Goal: Transaction & Acquisition: Purchase product/service

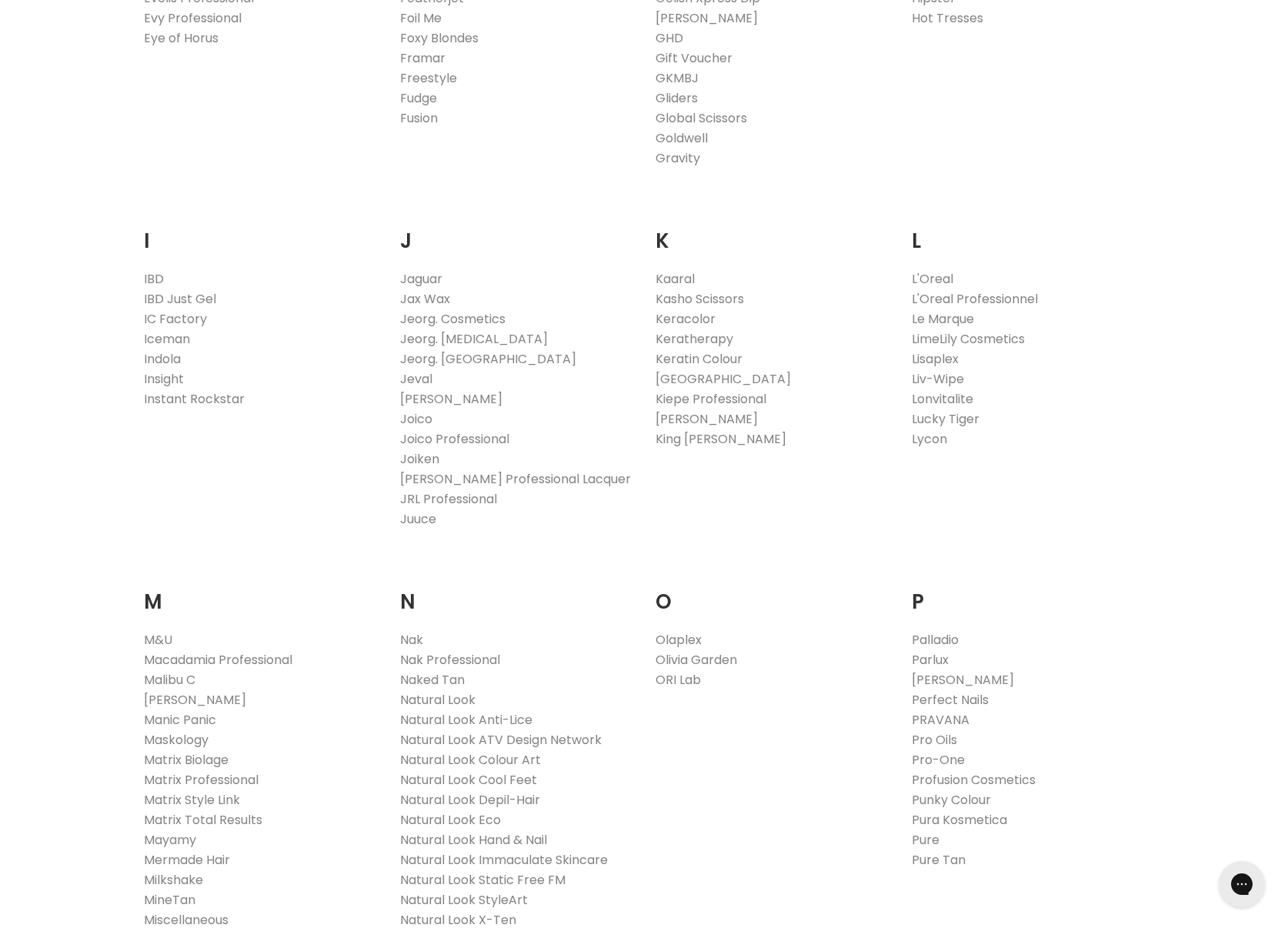
scroll to position [1198, 0]
click at [690, 286] on link "Kaaral" at bounding box center [674, 283] width 40 height 17
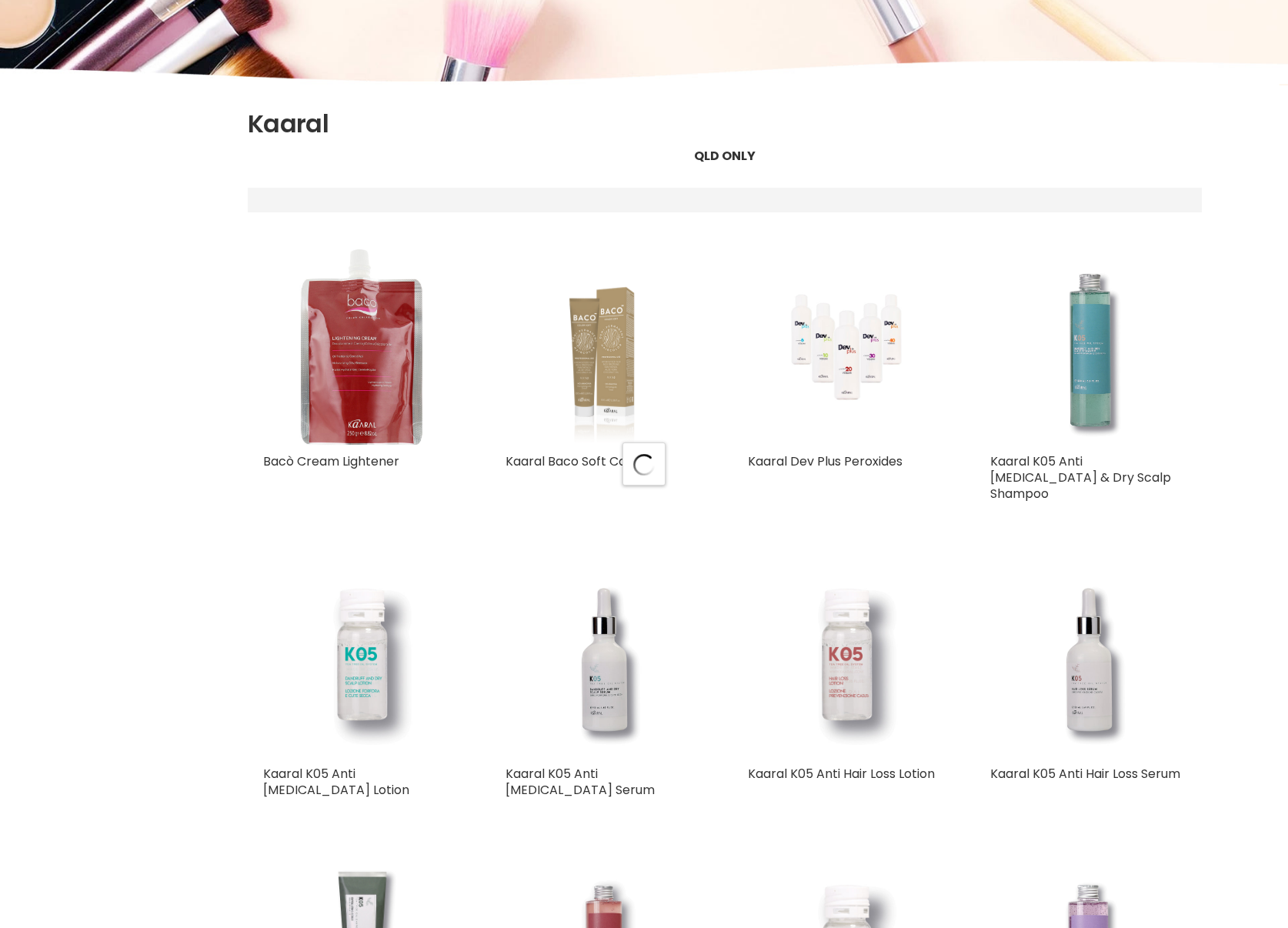
select select "title-ascending"
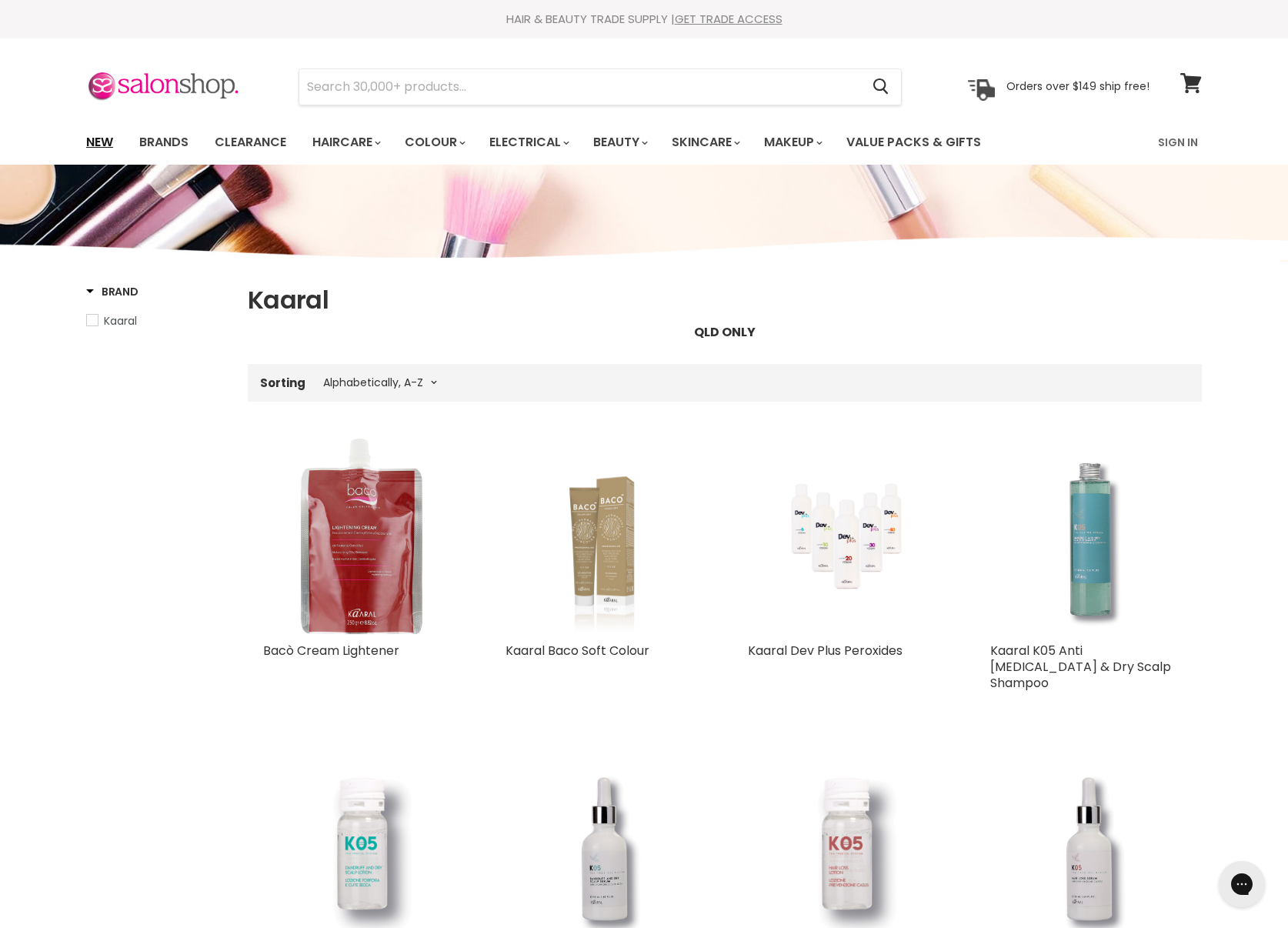
click at [100, 135] on link "New" at bounding box center [99, 142] width 50 height 32
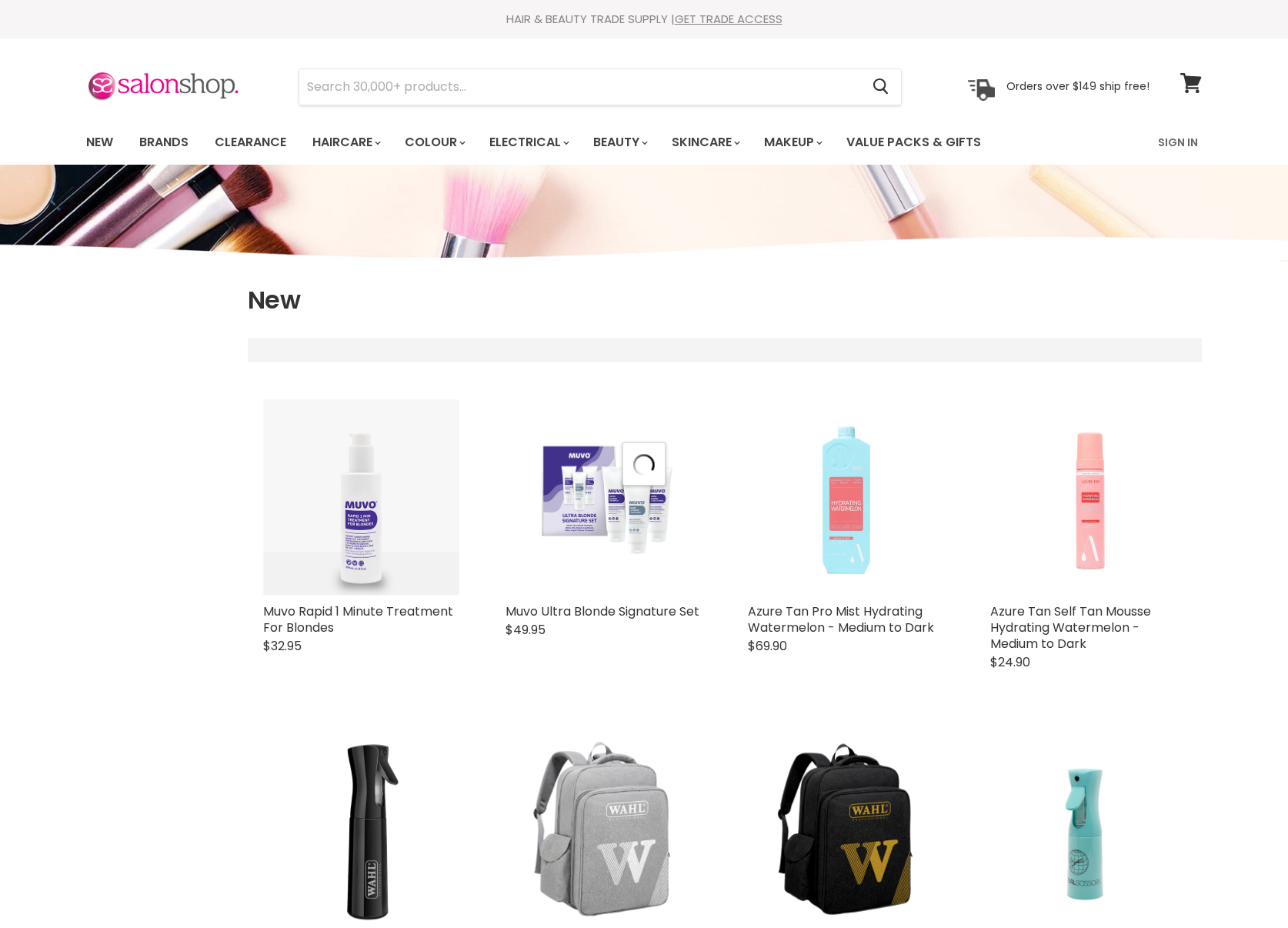
scroll to position [55, 0]
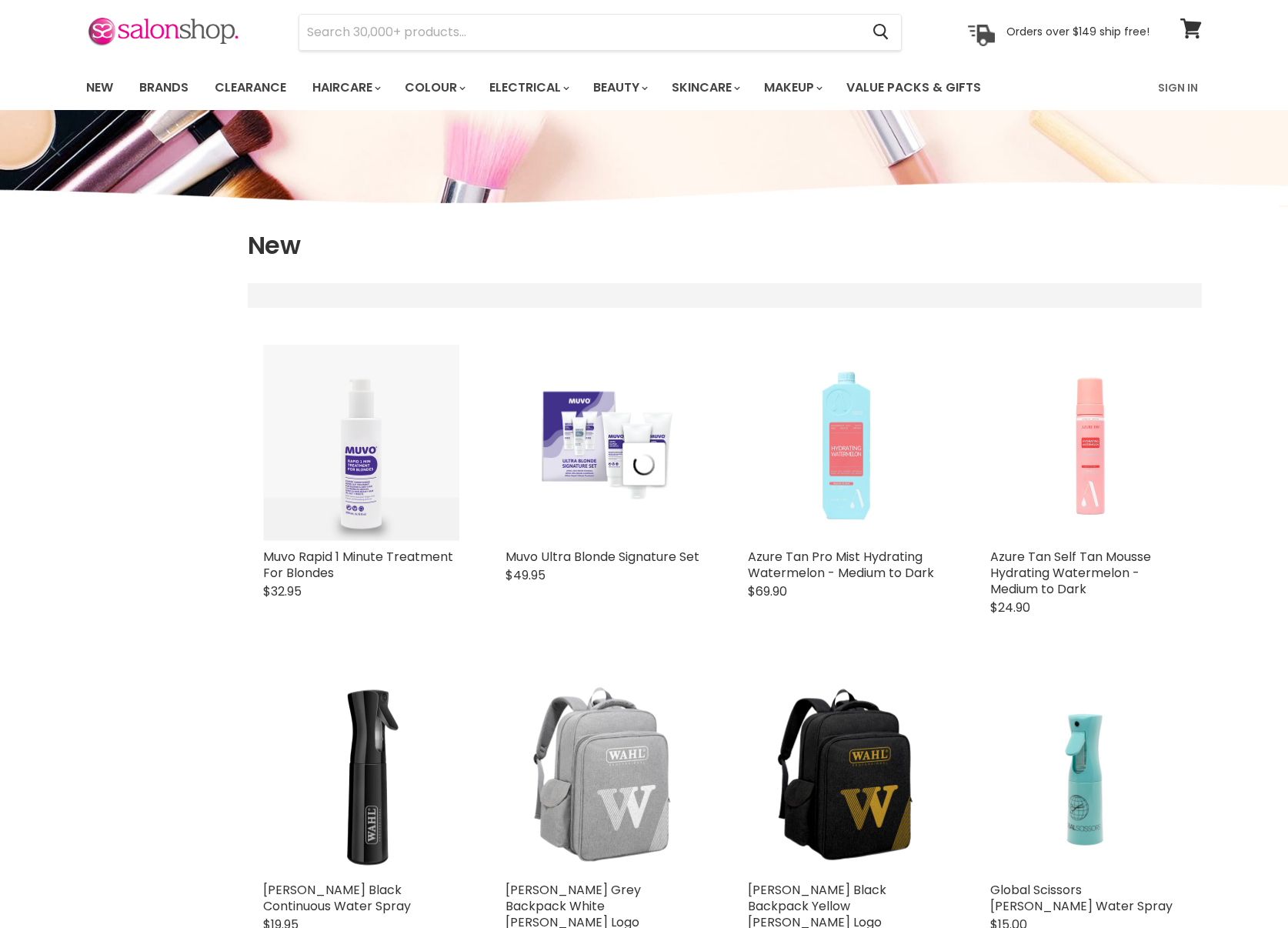
select select "created-descending"
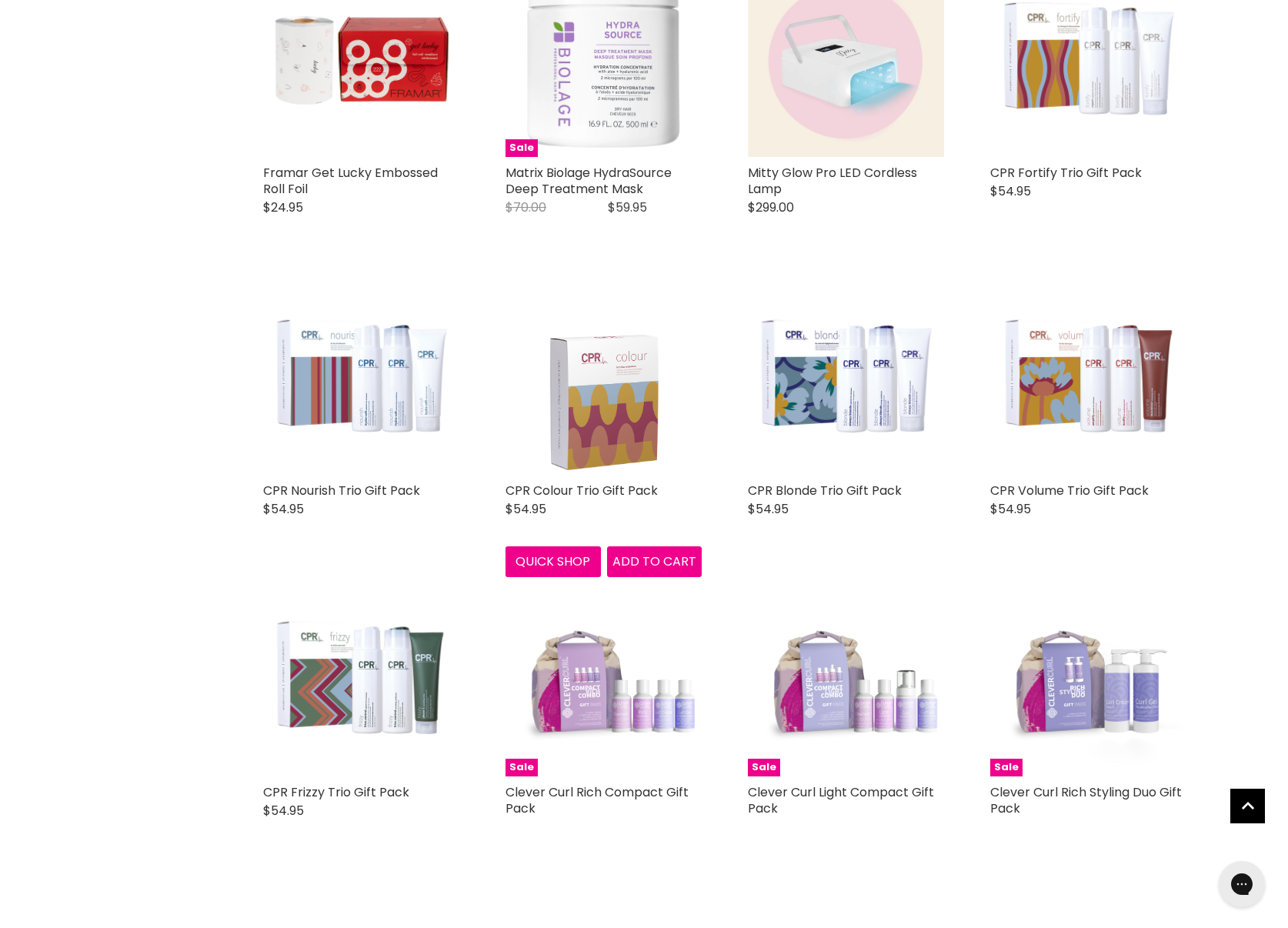
scroll to position [3024, 0]
click at [615, 329] on img "Main content" at bounding box center [604, 376] width 135 height 196
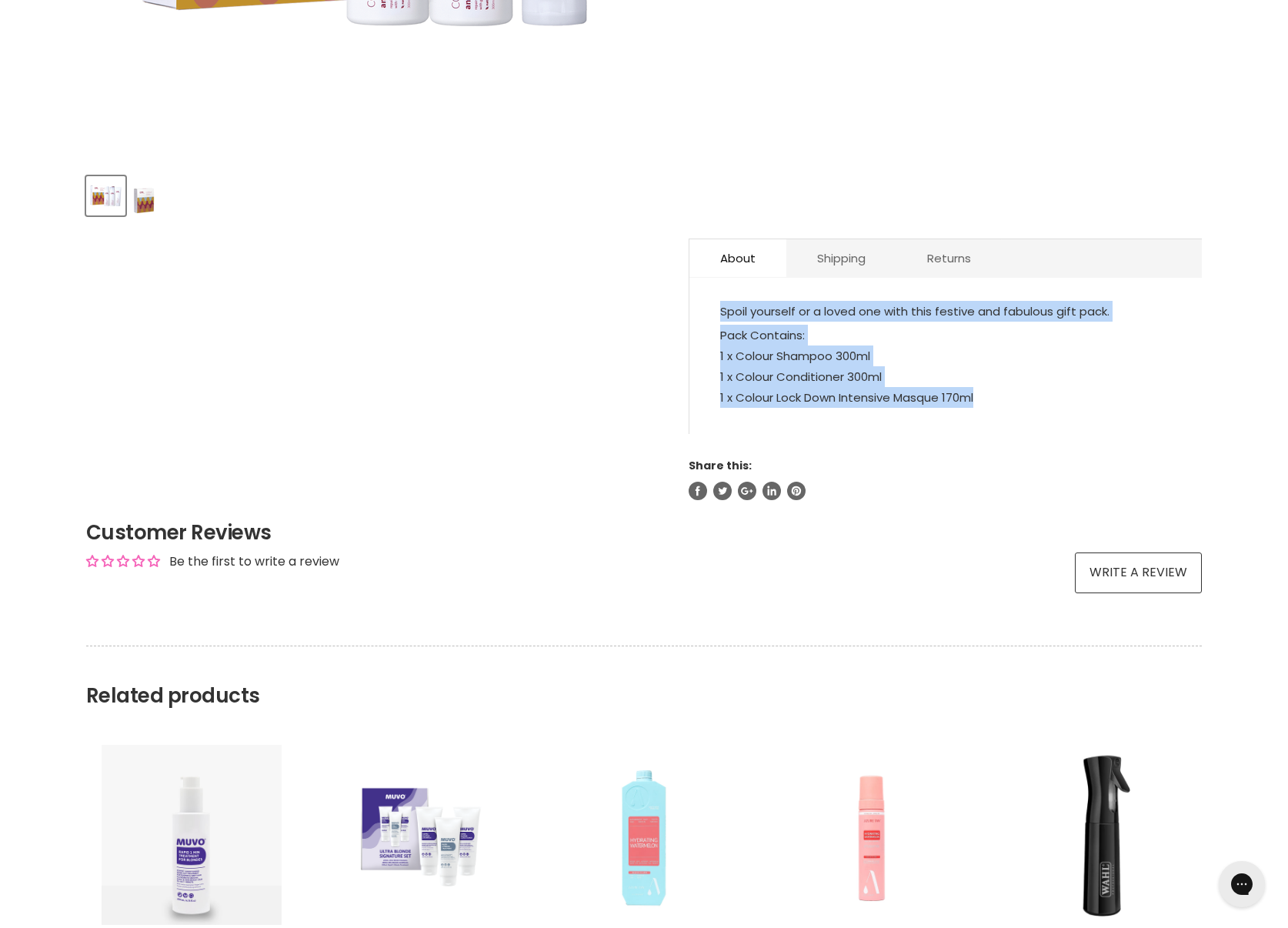
drag, startPoint x: 982, startPoint y: 382, endPoint x: 720, endPoint y: 297, distance: 275.4
click at [720, 297] on div "Spoil yourself or a loved one with this festive and fabulous gift pack. Pack Co…" at bounding box center [945, 364] width 512 height 141
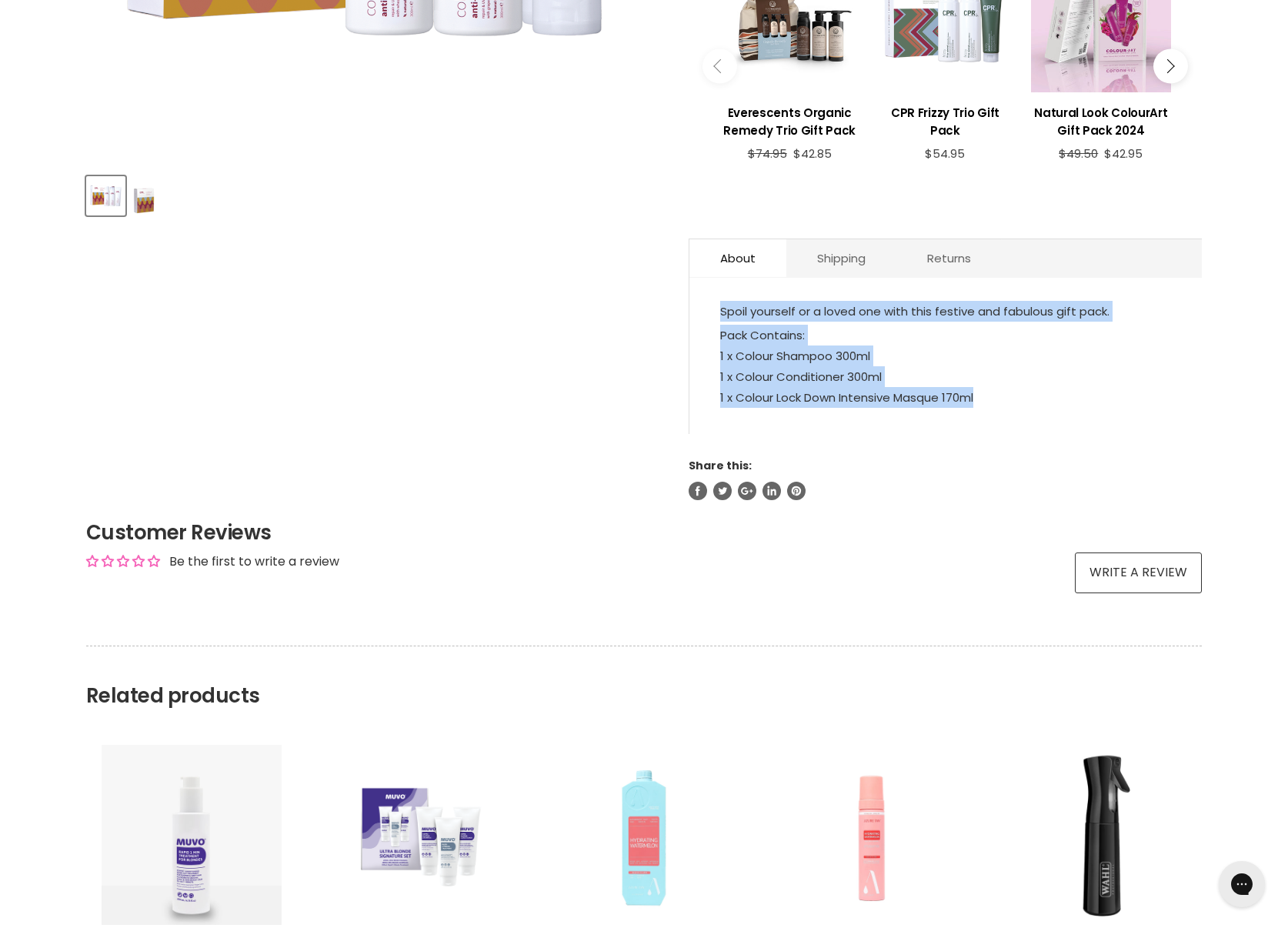
copy div "Spoil yourself or a loved one with this festive and fabulous gift pack. Pack Co…"
